Goal: Task Accomplishment & Management: Manage account settings

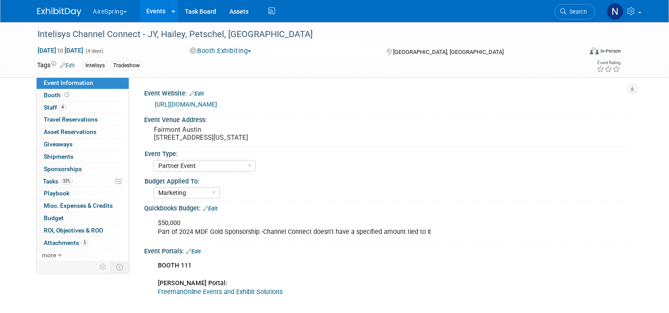
select select "Partner Event"
select select "Marketing"
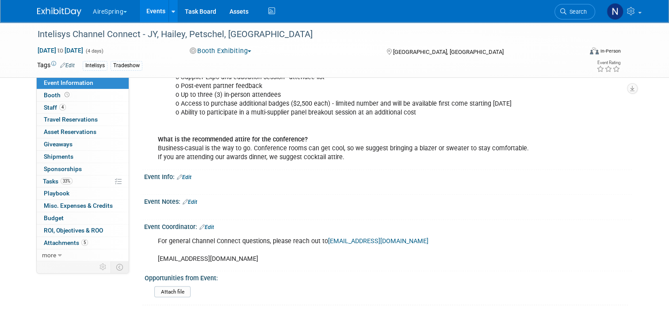
click at [149, 7] on link "Events" at bounding box center [156, 11] width 32 height 22
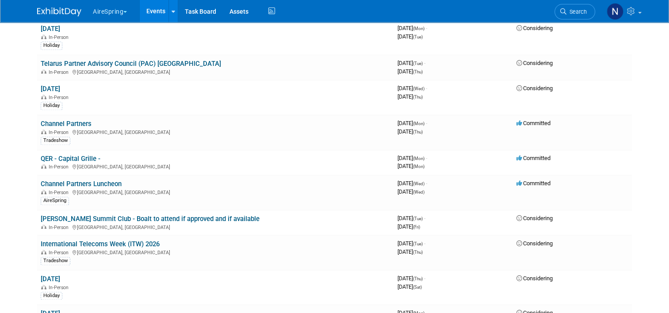
scroll to position [1061, 0]
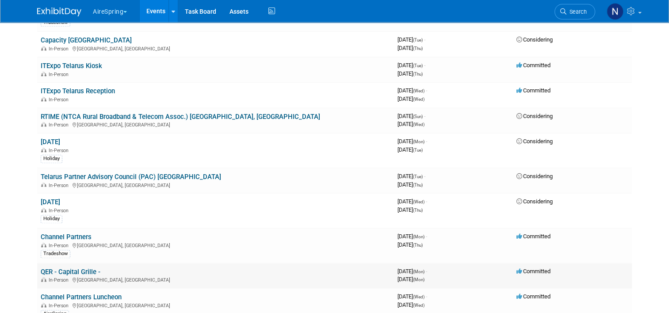
click at [73, 268] on link "QER - Capital Grille -" at bounding box center [71, 272] width 60 height 8
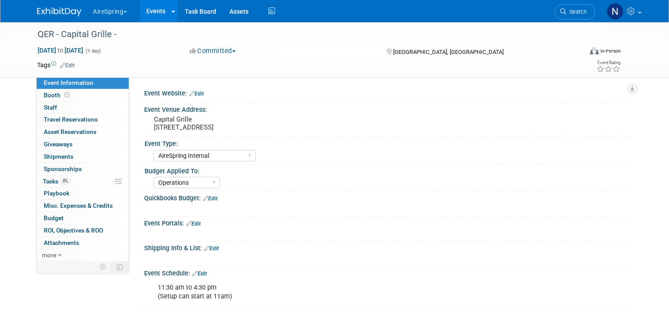
select select "AireSpring Internal"
select select "Operations"
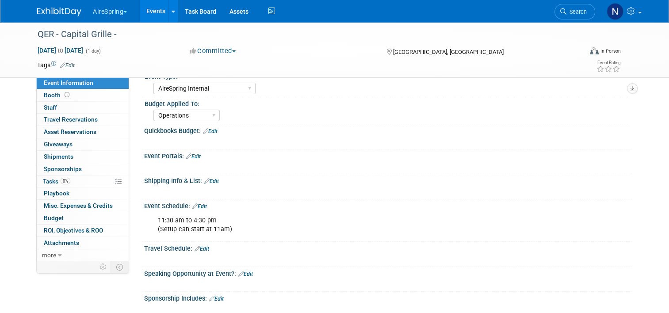
scroll to position [133, 0]
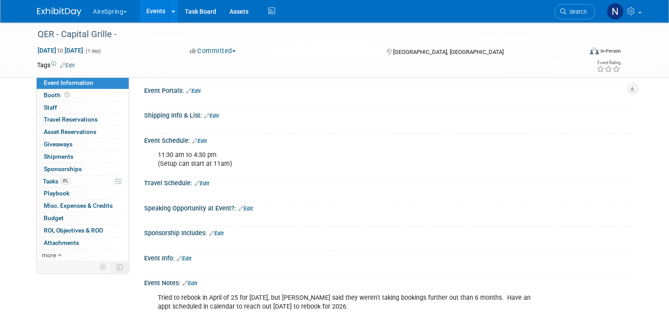
click at [181, 256] on link "Edit" at bounding box center [184, 259] width 15 height 6
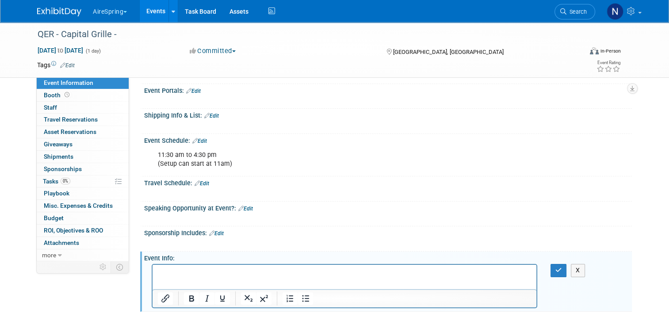
scroll to position [0, 0]
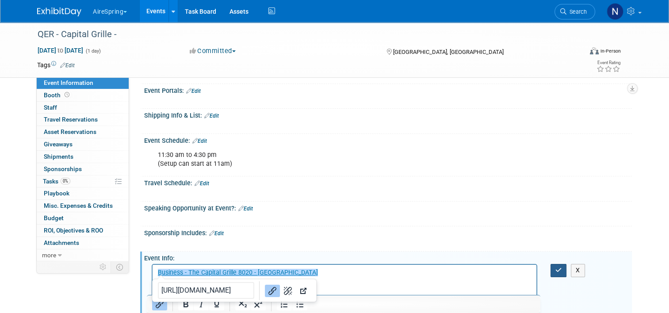
click at [564, 273] on button "button" at bounding box center [558, 270] width 16 height 13
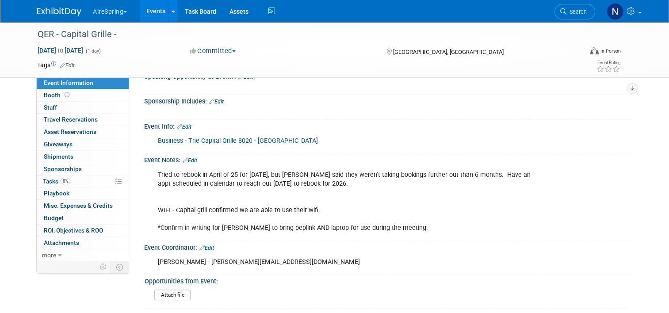
scroll to position [263, 0]
click at [191, 165] on div "Tried to rebook in April of 25 for April 2026, but Jackie said they weren't tak…" at bounding box center [387, 167] width 477 height 4
drag, startPoint x: 191, startPoint y: 164, endPoint x: 188, endPoint y: 159, distance: 5.7
click at [188, 159] on link "Edit" at bounding box center [190, 162] width 15 height 6
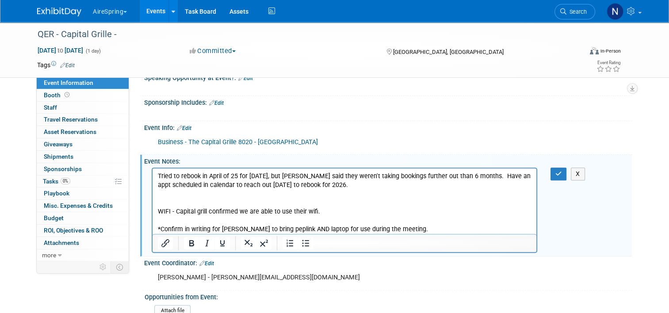
scroll to position [0, 0]
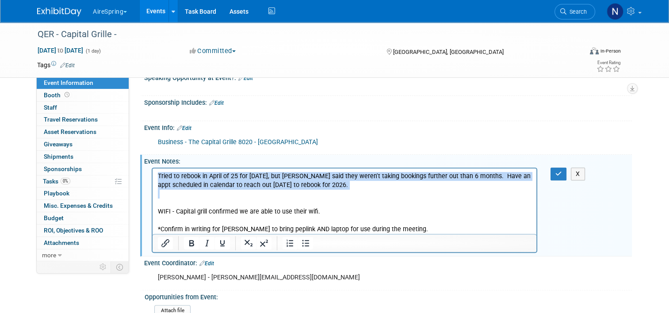
drag, startPoint x: 260, startPoint y: 198, endPoint x: 96, endPoint y: 162, distance: 167.6
click at [153, 168] on html "Tried to rebook in April of 25 for April 2026, but Jackie said they weren't tak…" at bounding box center [345, 201] width 384 height 66
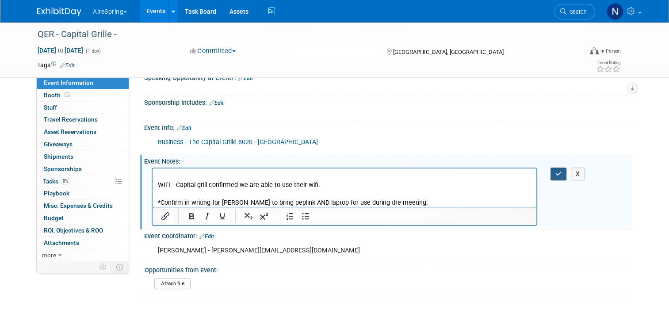
click at [561, 171] on icon "button" at bounding box center [558, 174] width 7 height 6
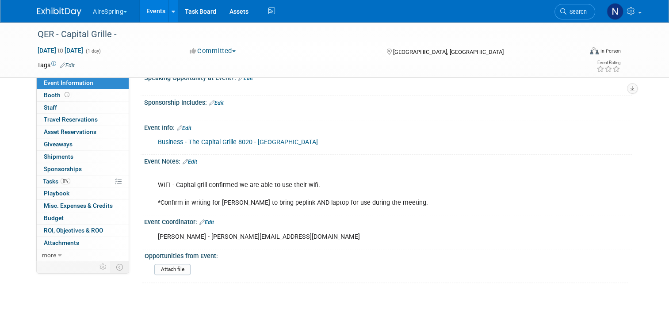
click at [149, 7] on link "Events" at bounding box center [156, 11] width 32 height 22
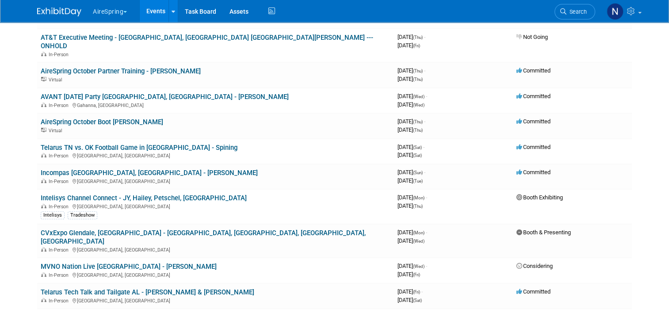
scroll to position [265, 0]
